Goal: Answer question/provide support

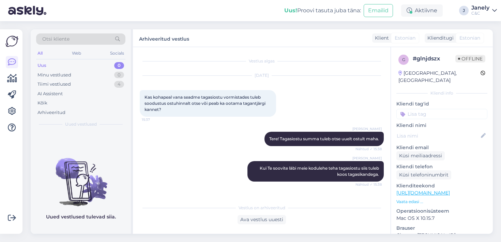
scroll to position [189, 0]
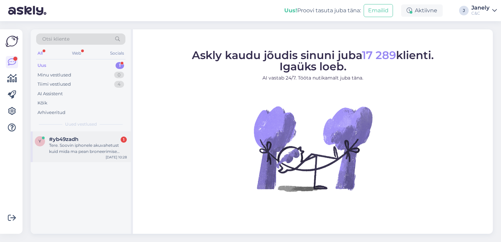
click at [110, 151] on div "Tere. Soovin iphonele akuvahetust kuid mida ma pean broneerimise lehelt valima …" at bounding box center [88, 148] width 78 height 12
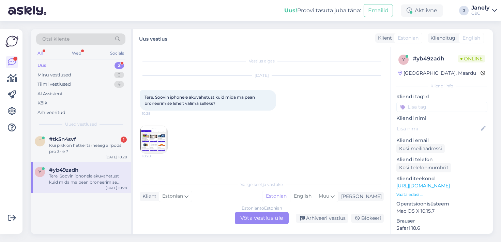
click at [154, 143] on img at bounding box center [153, 139] width 27 height 27
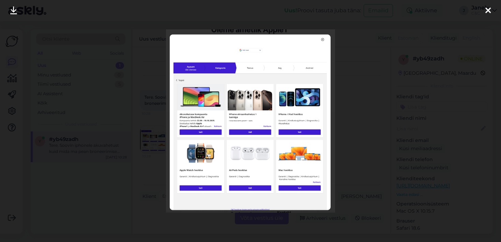
click at [490, 12] on icon at bounding box center [488, 10] width 5 height 9
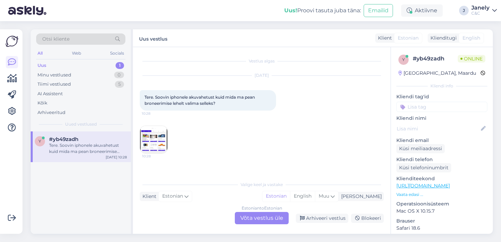
click at [146, 135] on img at bounding box center [153, 139] width 27 height 27
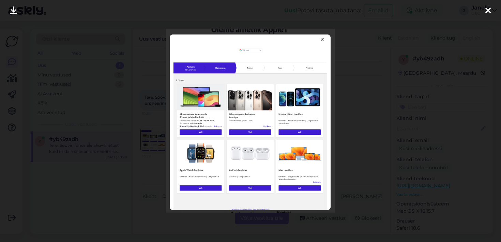
click at [485, 11] on div at bounding box center [489, 10] width 14 height 21
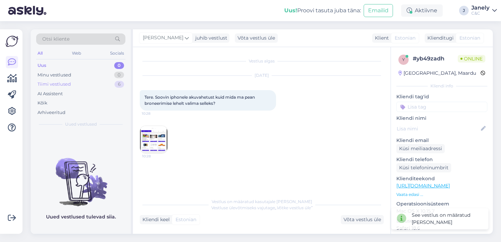
click at [93, 83] on div "Tiimi vestlused 6" at bounding box center [80, 84] width 89 height 10
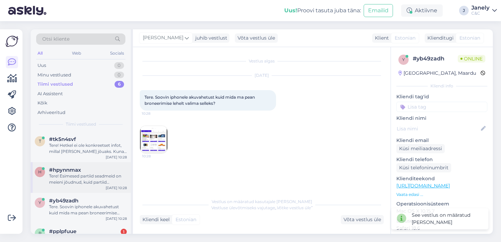
click at [93, 173] on div "Tere! Esimesed partiid seadmeid on meieni jõudnud, kuid partiid sisaldavad endi…" at bounding box center [88, 179] width 78 height 12
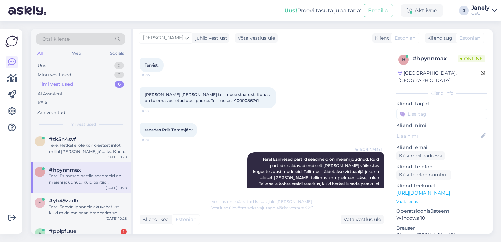
scroll to position [79, 0]
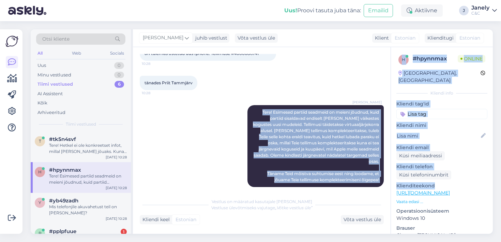
drag, startPoint x: 255, startPoint y: 111, endPoint x: 392, endPoint y: 186, distance: 155.9
click at [392, 186] on div "Vestlus algas Oct 1 2025 Tervist. 10:27 Sooviksin teada oma tellimuse staatust.…" at bounding box center [313, 140] width 360 height 187
click at [378, 172] on span "Tere! Esimesed partiid seadmeid on meieni jõudnud, kuid partiid sisaldavad endi…" at bounding box center [316, 145] width 127 height 73
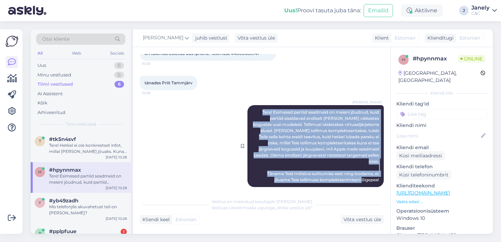
drag, startPoint x: 379, startPoint y: 174, endPoint x: 254, endPoint y: 111, distance: 139.4
click at [254, 111] on div "Ross Tere! Esimesed partiid seadmeid on meieni jõudnud, kuid partiid sisaldavad…" at bounding box center [316, 146] width 136 height 82
copy span "Tere! Esimesed partiid seadmeid on meieni jõudnud, kuid partiid sisaldavad endi…"
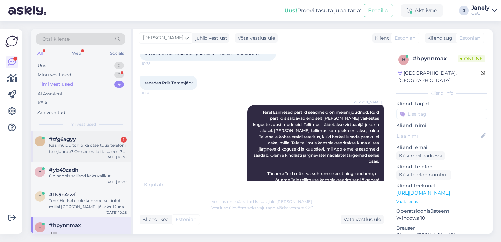
click at [108, 151] on div "Kas muidu tohib ka otse tuua telefoni teie juurde? On see eraldi tasu eest? Tel…" at bounding box center [88, 148] width 78 height 12
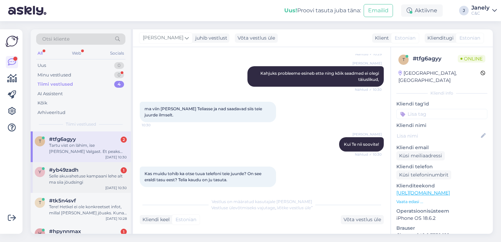
scroll to position [537, 0]
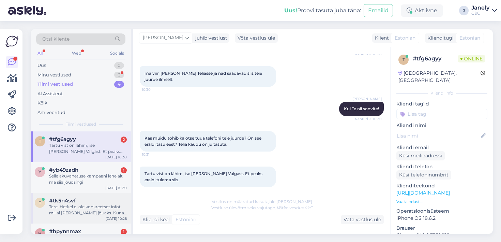
click at [105, 214] on div "Tere! Hetkel ei ole konkreetset infot, millal toode kohale jõuaks. Kuna eeltell…" at bounding box center [88, 210] width 78 height 12
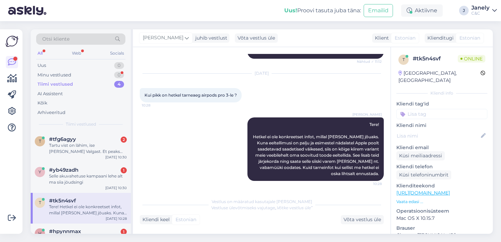
scroll to position [20, 0]
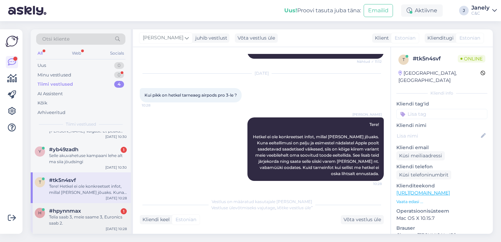
click at [116, 224] on div "Telia saab 3, meie saame 3, Euronics saab 2." at bounding box center [88, 220] width 78 height 12
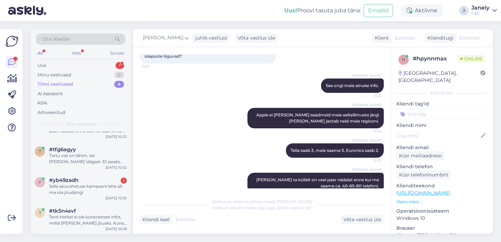
scroll to position [298, 0]
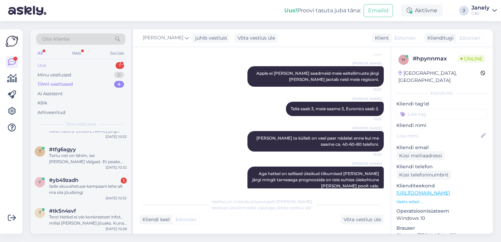
click at [81, 66] on div "Uus 1" at bounding box center [80, 66] width 89 height 10
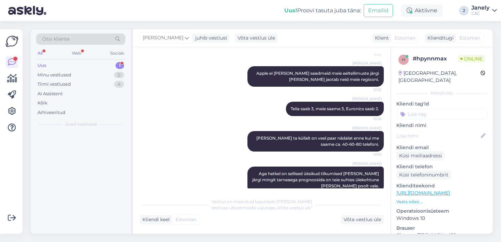
scroll to position [0, 0]
click at [98, 149] on div "g #glnjdszx 2 või pole üldse Eesti neid jõudnud? Oct 1 10:32" at bounding box center [81, 146] width 100 height 31
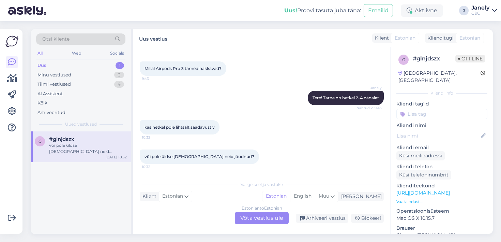
click at [255, 216] on div "Estonian to Estonian Võta vestlus üle" at bounding box center [262, 218] width 54 height 12
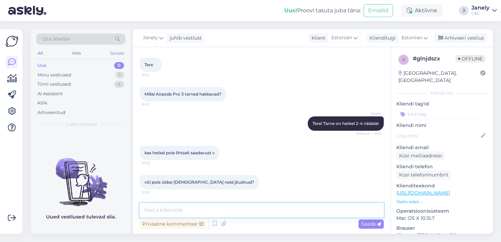
click at [207, 210] on textarea at bounding box center [262, 210] width 244 height 14
type textarea "H"
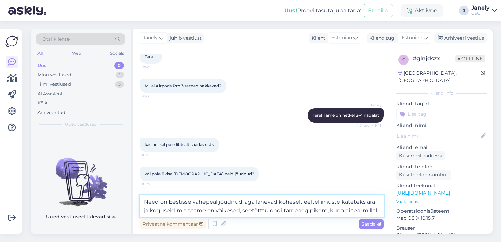
scroll to position [264, 0]
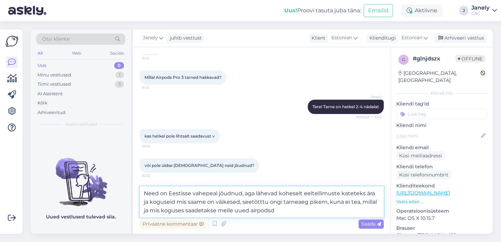
type textarea "Need on Eestisse vahepeal jõudnud, aga lähevad koheselt eeltellimuste kateteks …"
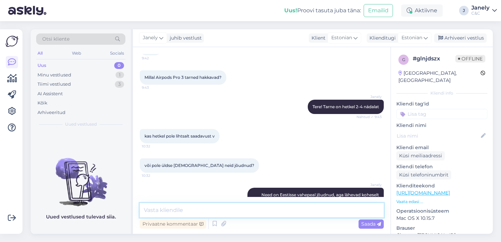
scroll to position [295, 0]
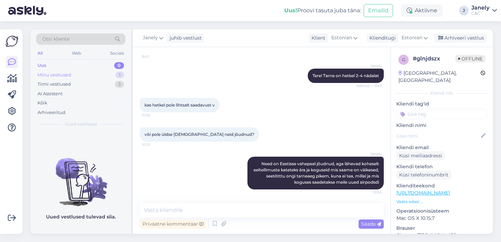
click at [100, 76] on div "Minu vestlused 1" at bounding box center [80, 75] width 89 height 10
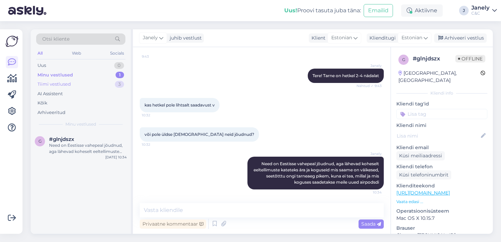
click at [75, 82] on div "Tiimi vestlused 3" at bounding box center [80, 84] width 89 height 10
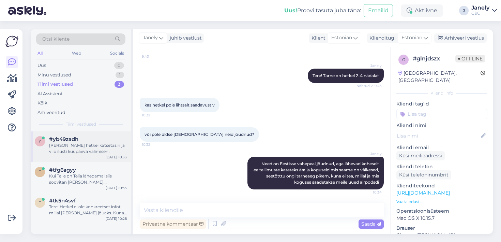
click at [86, 146] on div "Mina hetkel katsetasin ja viib ilusti kuupäeva valimiseni." at bounding box center [88, 148] width 78 height 12
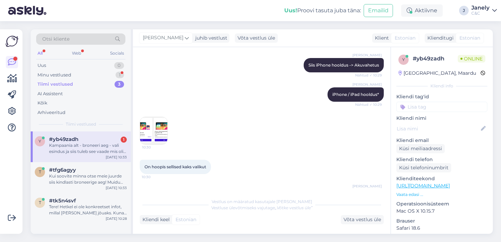
scroll to position [192, 0]
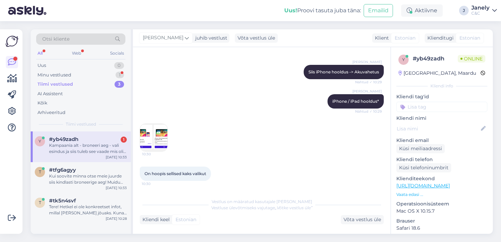
click at [156, 134] on img at bounding box center [153, 137] width 27 height 27
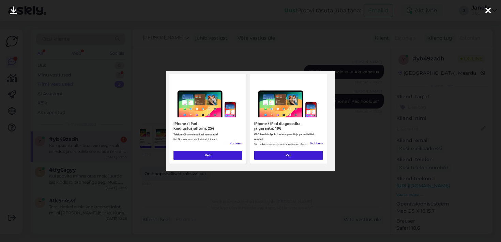
click at [151, 159] on div at bounding box center [250, 121] width 501 height 242
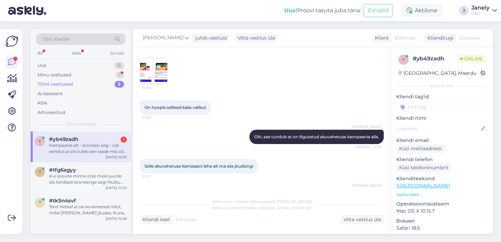
scroll to position [351, 0]
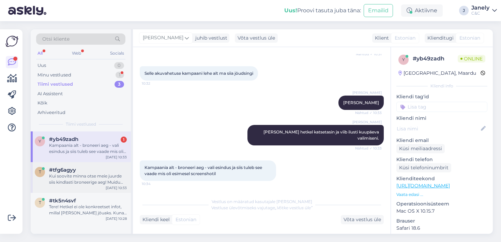
click at [118, 185] on div "Kui soovite minna otse meie juurde siis kindlasti broneerige aeg! Muidu lähete …" at bounding box center [88, 179] width 78 height 12
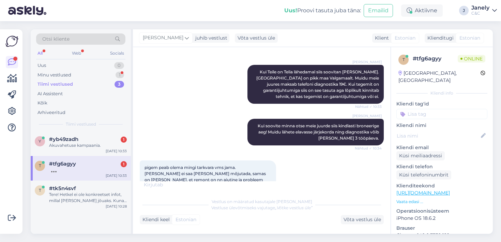
scroll to position [703, 0]
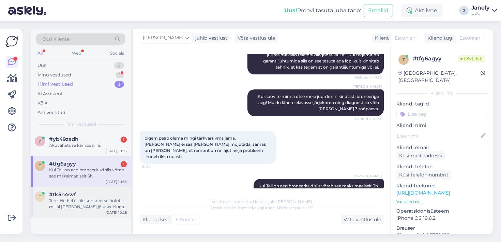
click at [104, 205] on div "Tere! Hetkel ei ole konkreetset infot, millal toode kohale jõuaks. Kuna eeltell…" at bounding box center [88, 203] width 78 height 12
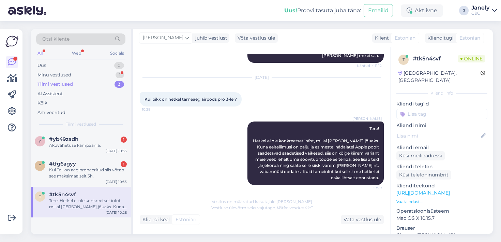
scroll to position [87, 0]
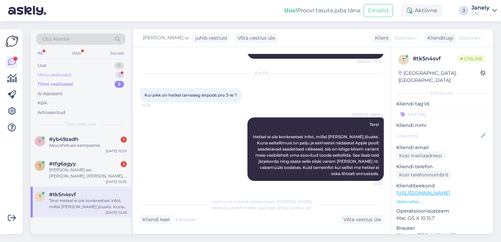
click at [87, 75] on div "Minu vestlused 1" at bounding box center [80, 75] width 89 height 10
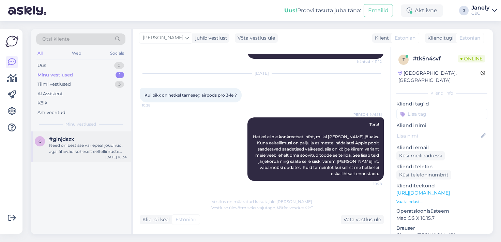
click at [98, 149] on div "Need on Eestisse vahepeal jõudnud, aga lähevad koheselt eeltellimuste kateteks …" at bounding box center [88, 148] width 78 height 12
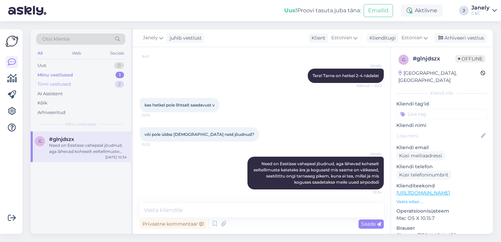
click at [96, 86] on div "Tiimi vestlused 2" at bounding box center [80, 84] width 89 height 10
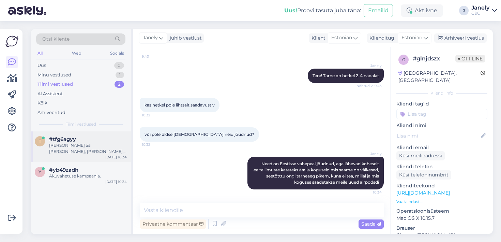
click at [105, 155] on div "t #tfg6agyy Meil Valgas käib asi ruttu, pisike linn, inimesi vähe 😃 Oct 1 10:34" at bounding box center [81, 146] width 100 height 31
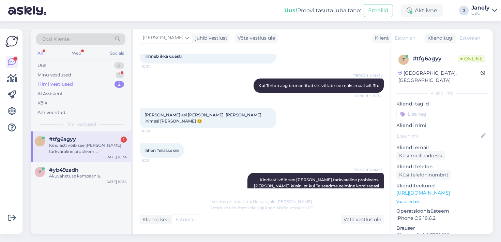
scroll to position [833, 0]
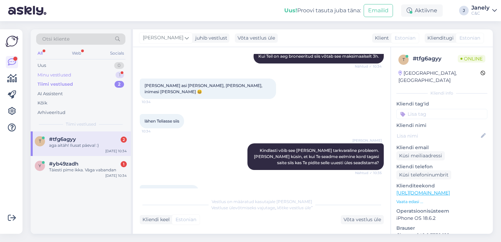
click at [88, 71] on div "Minu vestlused 1" at bounding box center [80, 75] width 89 height 10
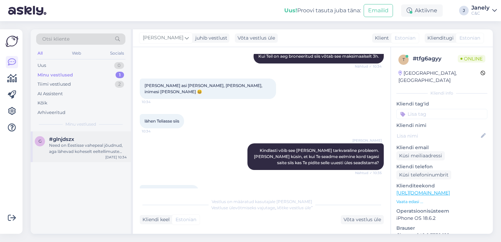
click at [92, 139] on div "#glnjdszx" at bounding box center [88, 139] width 78 height 6
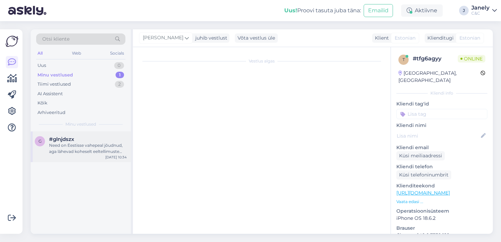
scroll to position [295, 0]
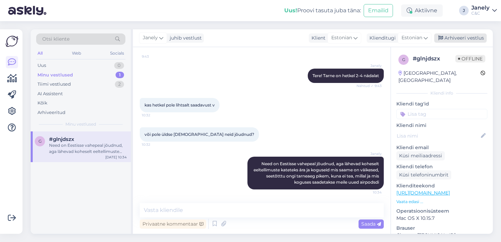
click at [452, 35] on div "Arhiveeri vestlus" at bounding box center [460, 37] width 53 height 9
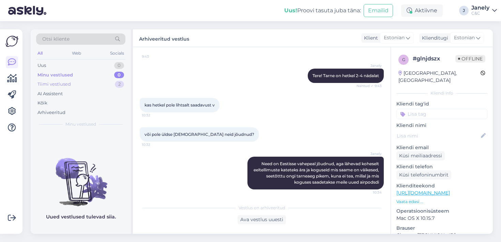
click at [84, 83] on div "Tiimi vestlused 2" at bounding box center [80, 84] width 89 height 10
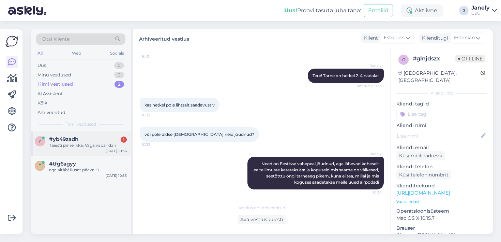
click at [106, 153] on div "y #yb49zadh 1 Täiesti pime ikka. Väga vabandan Oct 1 10:36" at bounding box center [81, 143] width 100 height 25
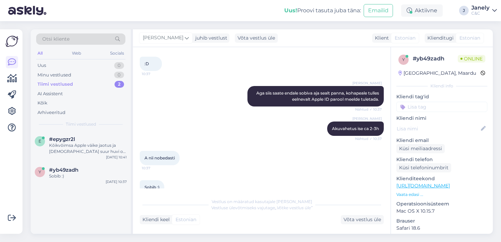
scroll to position [621, 0]
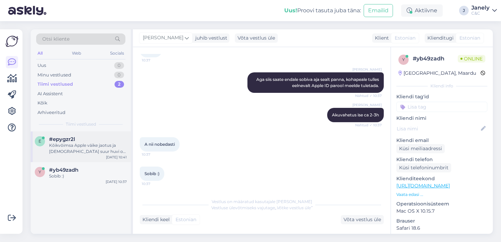
click at [85, 148] on div "Kõikvõimsa Apple väike jaotus ja eestlaste suur huvi on selle olukorra tekitanu…" at bounding box center [88, 148] width 78 height 12
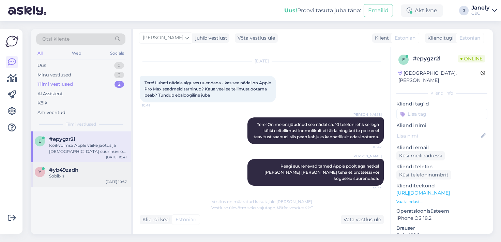
click at [100, 167] on div "#yb49zadh" at bounding box center [88, 170] width 78 height 6
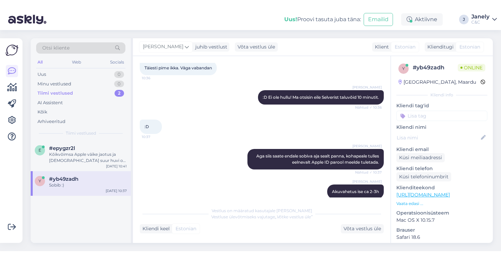
scroll to position [508, 0]
